Goal: Find specific page/section: Find specific page/section

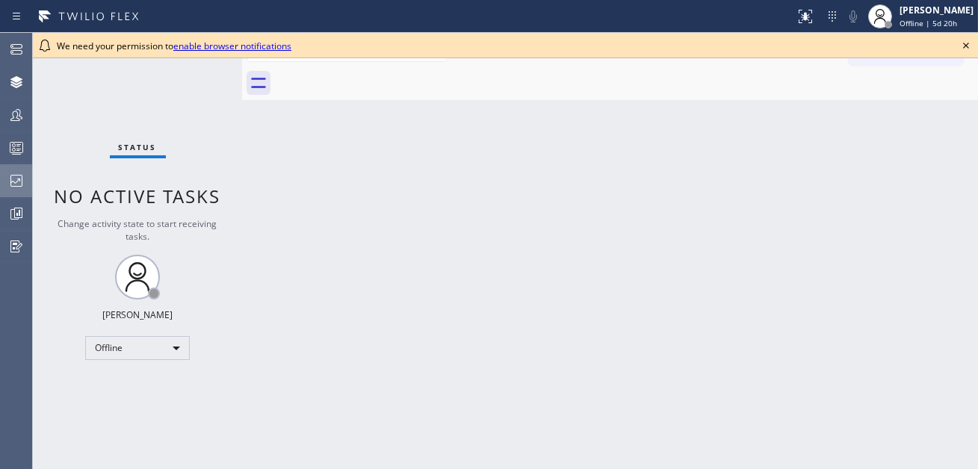
click at [19, 174] on icon at bounding box center [16, 181] width 18 height 18
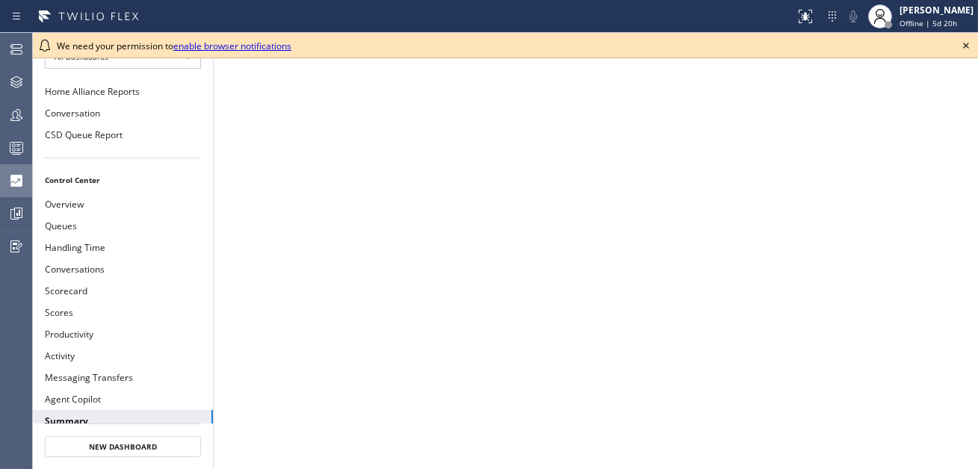
click at [967, 43] on icon at bounding box center [966, 46] width 18 height 18
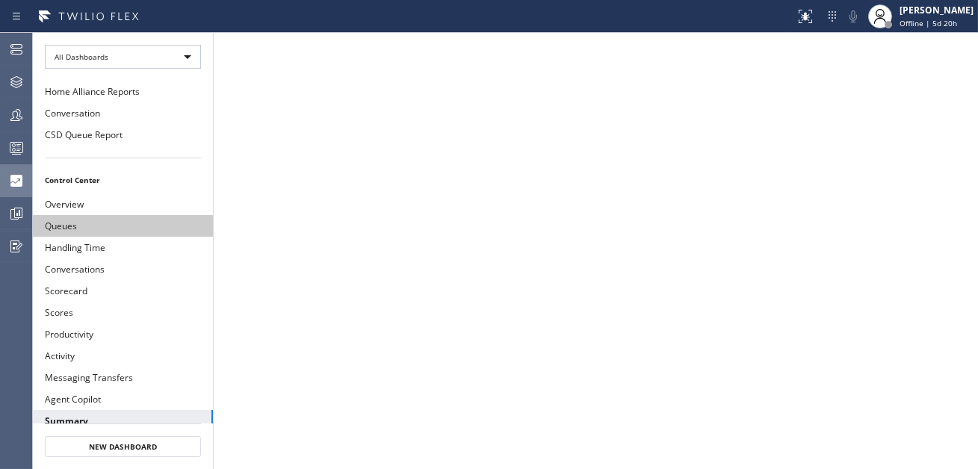
click at [94, 220] on button "Queues" at bounding box center [123, 226] width 180 height 22
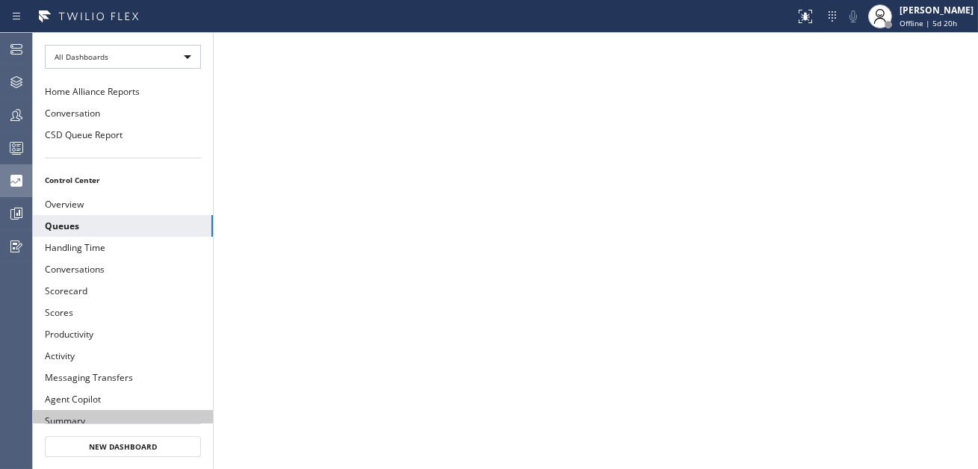
click at [81, 410] on button "Summary" at bounding box center [123, 421] width 180 height 22
click at [76, 415] on button "Summary" at bounding box center [123, 421] width 180 height 22
